Goal: Obtain resource: Download file/media

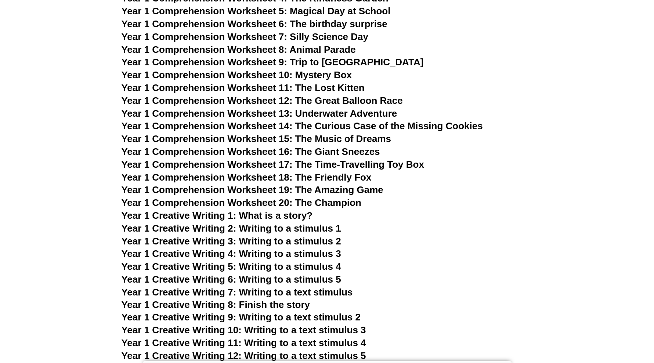
click at [431, 217] on h3 "Year 1 Creative Writing 1: What is a story?" at bounding box center [328, 216] width 412 height 12
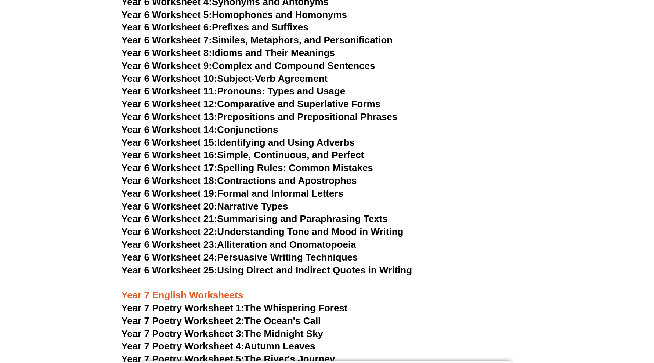
scroll to position [4269, 0]
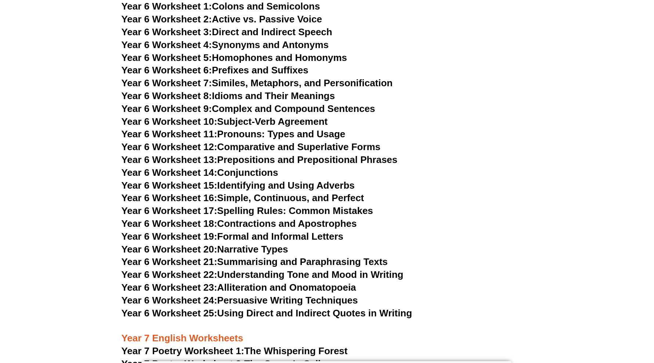
click at [302, 205] on link "Year 6 Worksheet 17: Spelling Rules: Common Mistakes" at bounding box center [248, 210] width 252 height 11
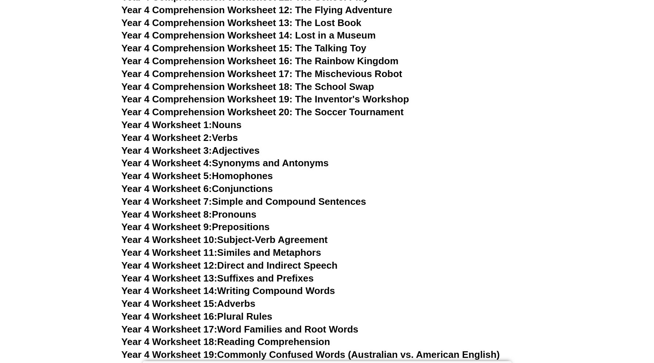
scroll to position [3075, 0]
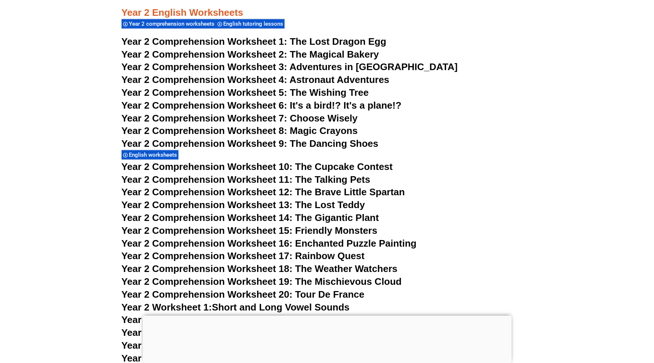
scroll to position [1794, 0]
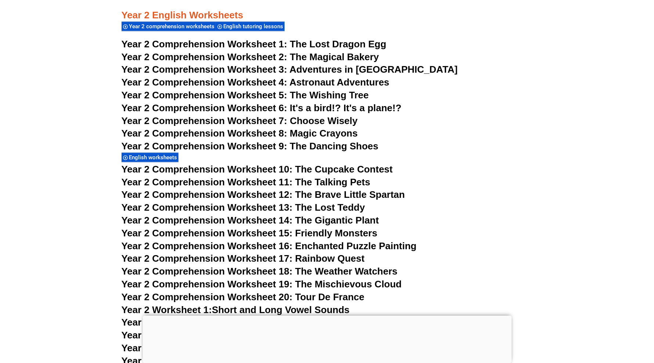
click at [491, 119] on h3 "Year 2 Comprehension Worksheet 7: Choose Wisely" at bounding box center [328, 121] width 412 height 12
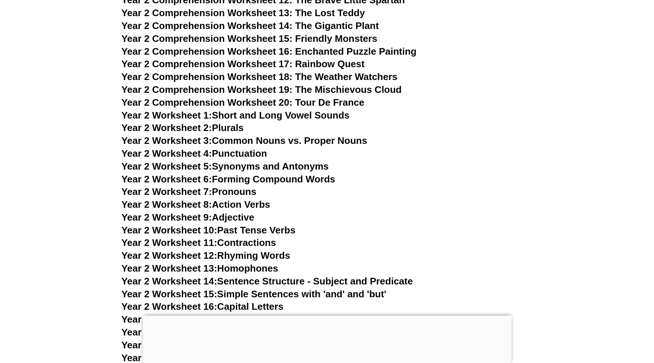
scroll to position [1978, 0]
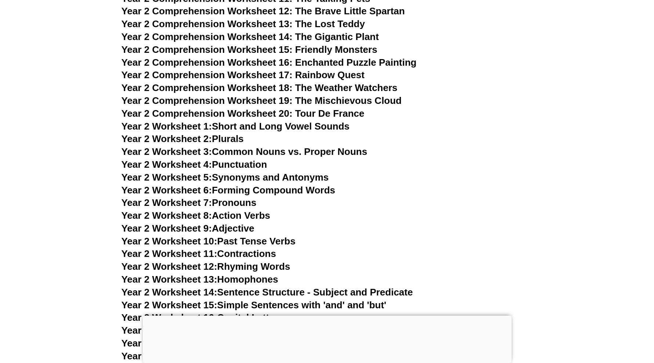
click at [290, 125] on link "Year 2 Worksheet 1: Short and Long Vowel Sounds" at bounding box center [236, 126] width 228 height 11
click at [246, 164] on link "Year 2 Worksheet 4: Punctuation" at bounding box center [195, 164] width 146 height 11
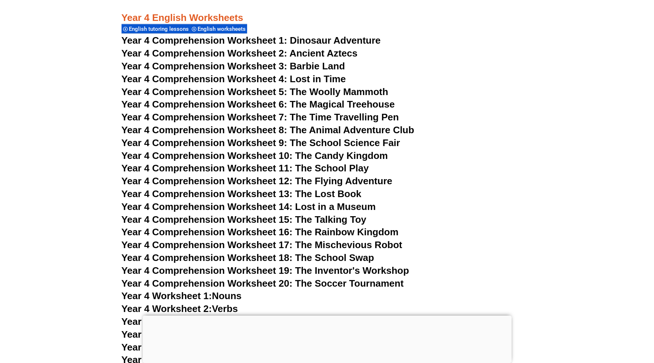
scroll to position [3264, 0]
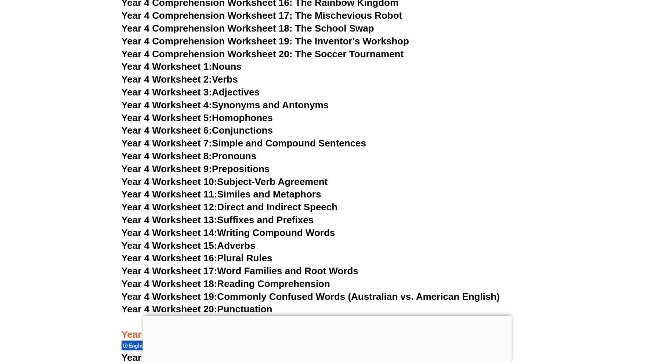
click at [407, 161] on h3 "Year 4 Worksheet 8: Pronouns" at bounding box center [328, 156] width 412 height 12
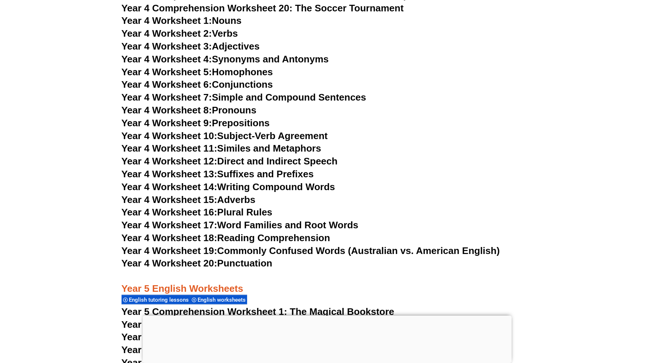
click at [263, 265] on link "Year 4 Worksheet 20: Punctuation" at bounding box center [197, 263] width 151 height 11
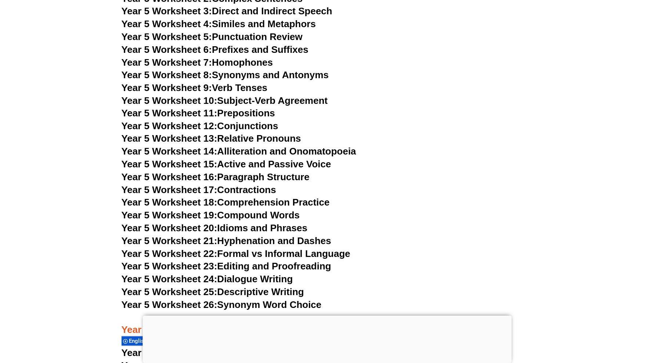
scroll to position [3770, 0]
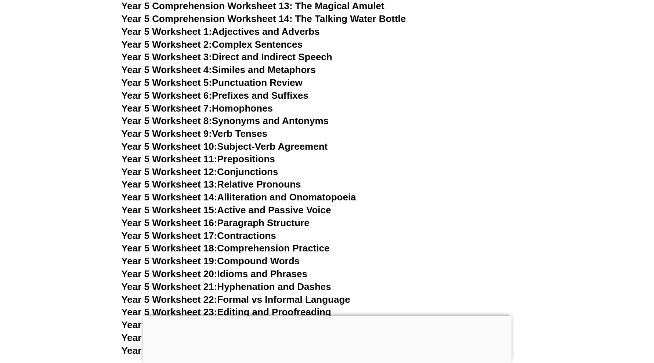
click at [278, 87] on link "Year 5 Worksheet 5: Punctuation Review" at bounding box center [212, 82] width 181 height 11
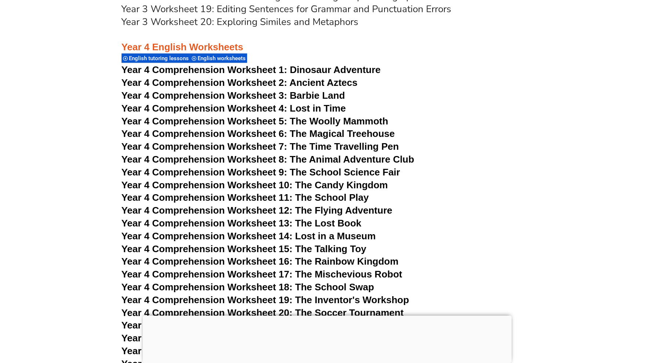
scroll to position [2943, 0]
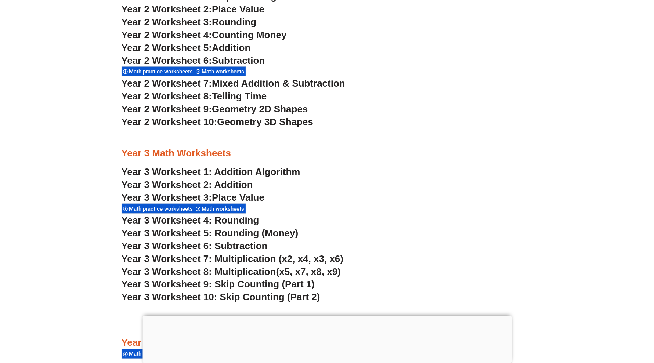
scroll to position [987, 0]
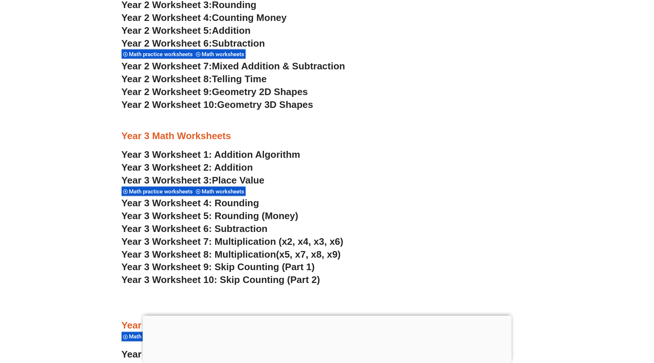
click at [236, 169] on link "Year 3 Worksheet 2: Addition" at bounding box center [188, 167] width 132 height 11
